Goal: Navigation & Orientation: Find specific page/section

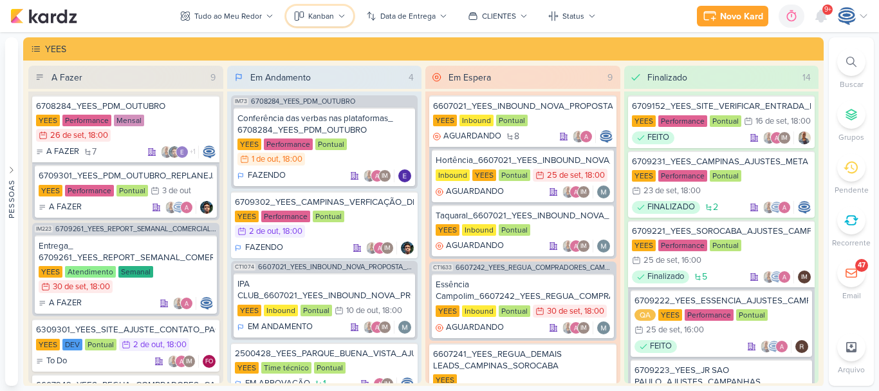
click at [319, 16] on div "Kanban" at bounding box center [321, 16] width 26 height 12
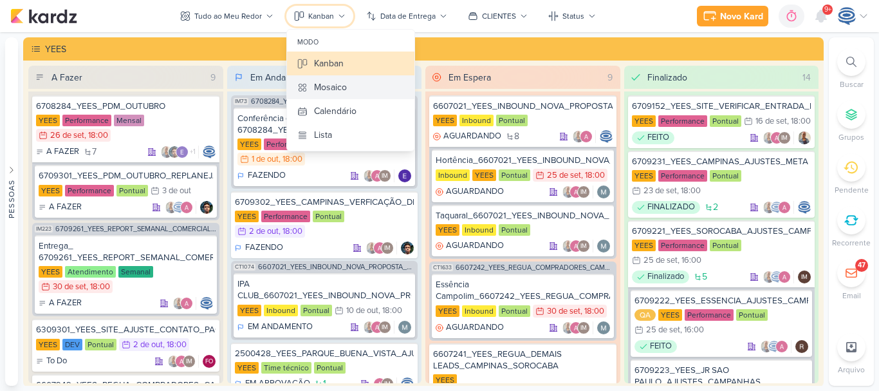
scroll to position [38, 0]
click at [325, 108] on div "Calendário" at bounding box center [335, 111] width 42 height 14
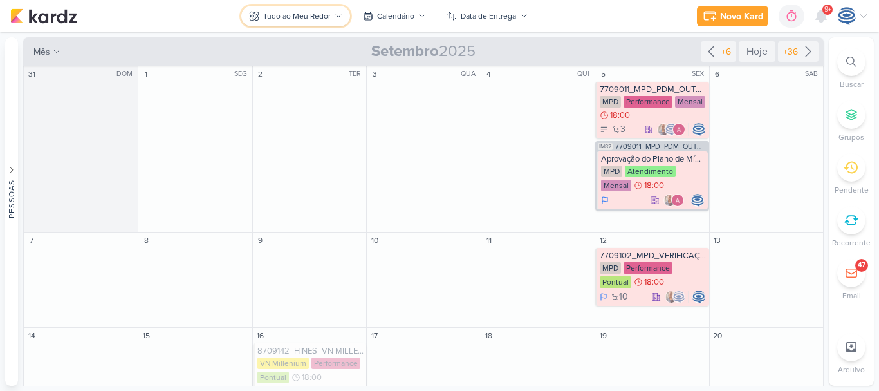
click at [316, 17] on div "Tudo ao Meu Redor" at bounding box center [297, 16] width 68 height 12
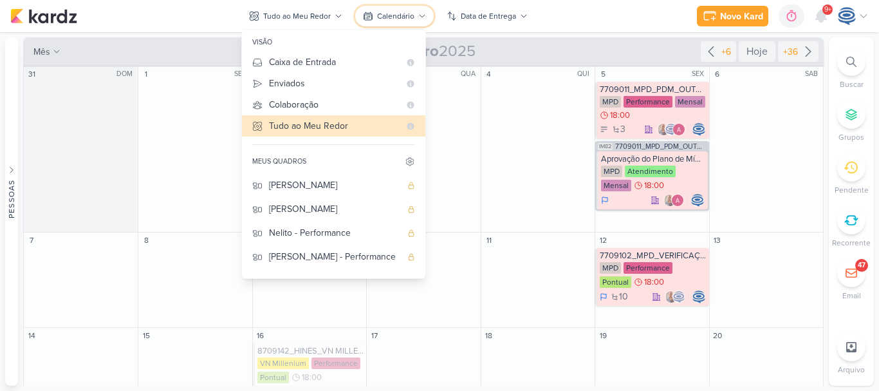
click at [384, 21] on div "Calendário" at bounding box center [395, 16] width 37 height 12
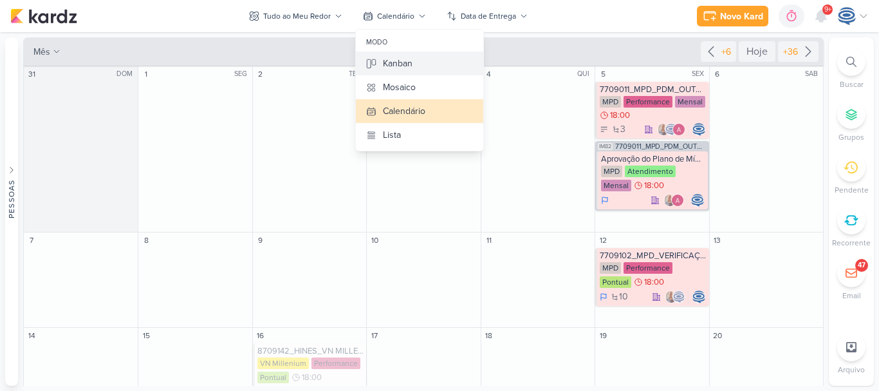
click at [409, 55] on button "Kanban" at bounding box center [419, 63] width 127 height 24
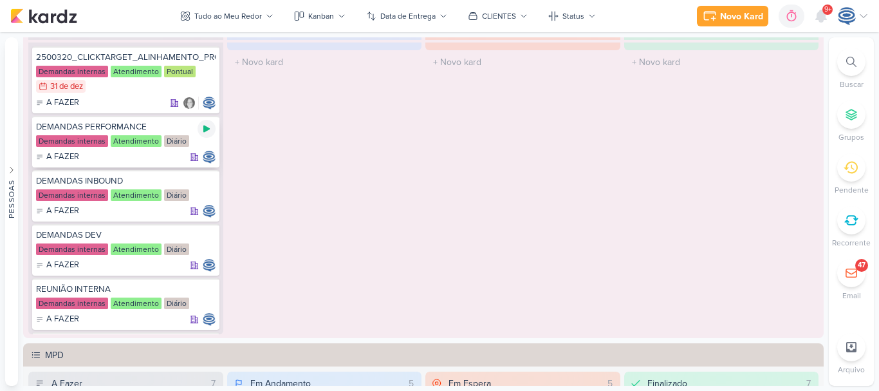
scroll to position [869, 0]
click at [204, 290] on icon at bounding box center [206, 291] width 6 height 7
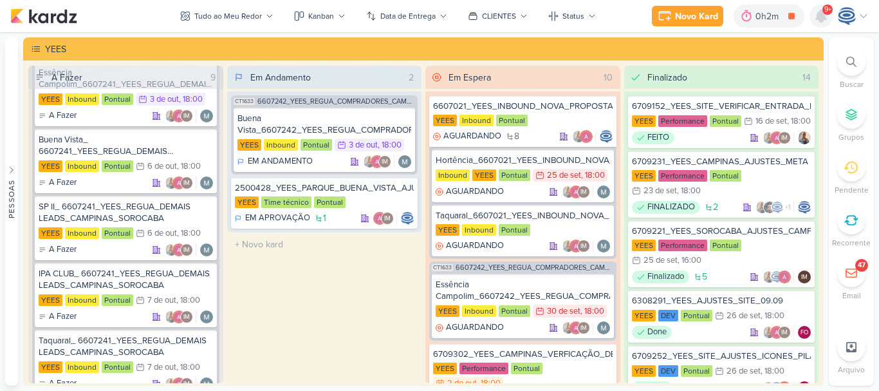
click at [823, 16] on icon at bounding box center [821, 16] width 10 height 12
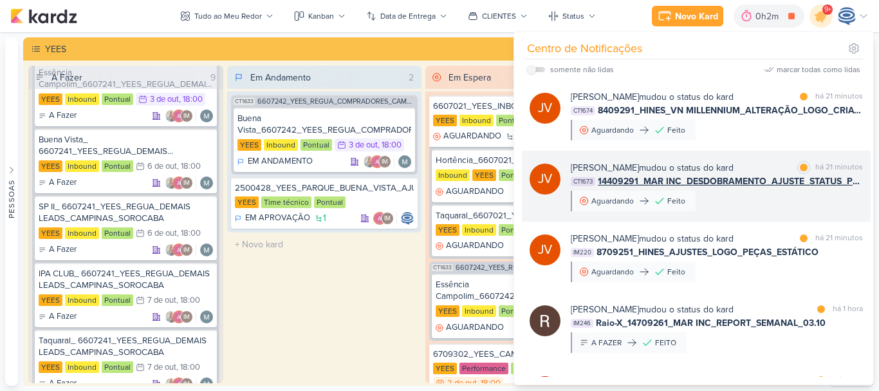
click at [736, 179] on span "14409291_MAR INC_DESDOBRAMENTO_AJUSTE_STATUS_PRODUTO" at bounding box center [730, 181] width 265 height 14
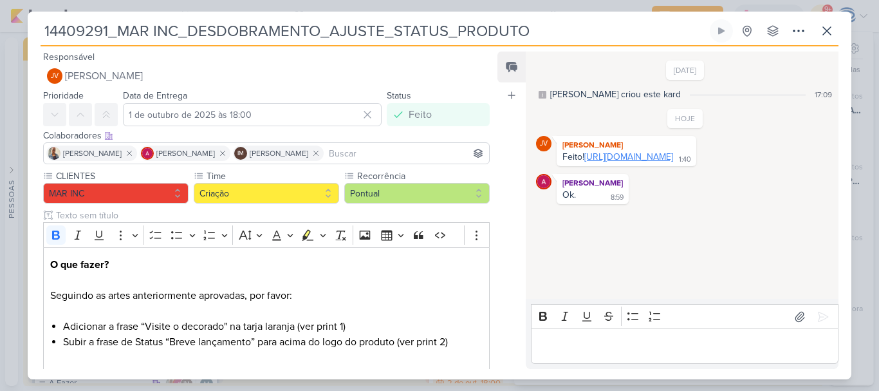
click at [649, 162] on link "[URL][DOMAIN_NAME]" at bounding box center [628, 156] width 89 height 11
drag, startPoint x: 576, startPoint y: 28, endPoint x: 159, endPoint y: 14, distance: 417.2
click at [159, 14] on div "14409291_MAR INC_DESDOBRAMENTO_AJUSTE_STATUS_PRODUTO Criado por mim" at bounding box center [440, 195] width 824 height 367
click at [141, 30] on input "14409291_MAR INC_DESDOBRAMENTO_AJUSTE_STATUS_PRODUTO" at bounding box center [374, 30] width 667 height 23
drag, startPoint x: 531, startPoint y: 37, endPoint x: 33, endPoint y: 32, distance: 498.1
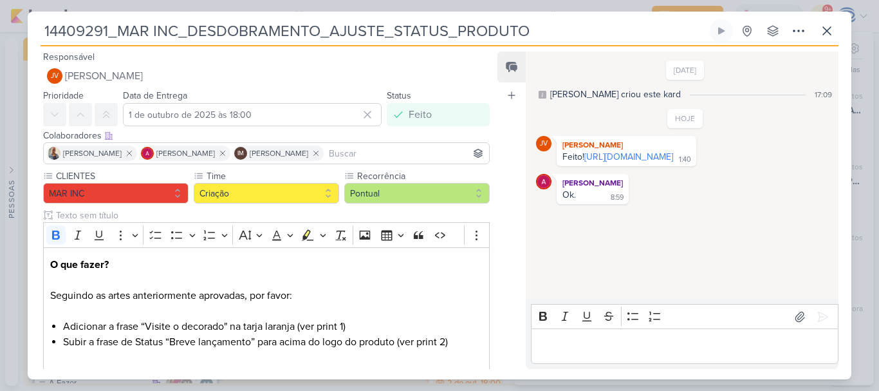
click at [33, 32] on div "14409291_MAR INC_DESDOBRAMENTO_AJUSTE_STATUS_PRODUTO Criado por mim nenhum grup…" at bounding box center [440, 199] width 824 height 360
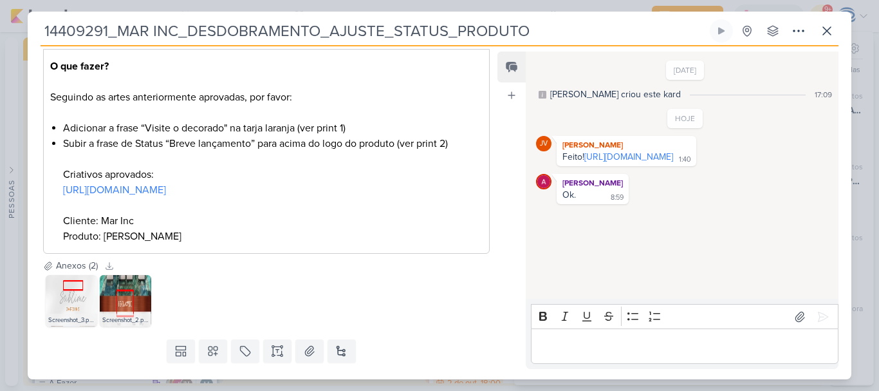
scroll to position [205, 0]
